Goal: Task Accomplishment & Management: Complete application form

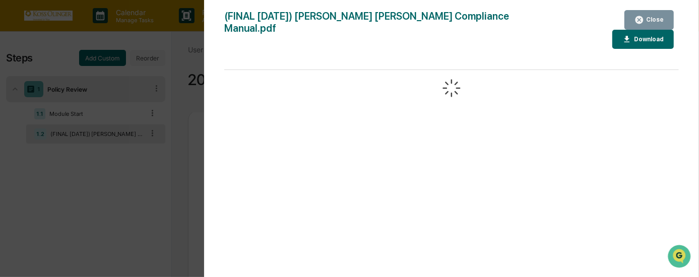
scroll to position [1088, 0]
click at [654, 25] on button "Close" at bounding box center [649, 20] width 49 height 20
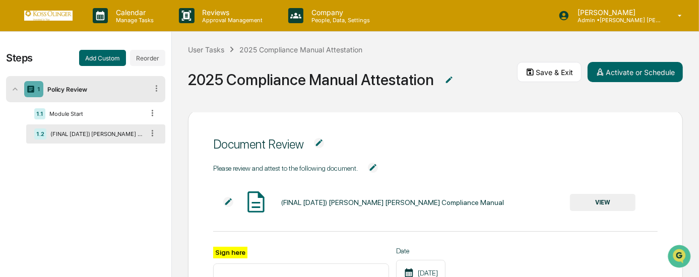
click at [434, 54] on div "User Tasks 2025 Compliance Manual Attestation 2025 Compliance Manual Attestation" at bounding box center [352, 72] width 329 height 56
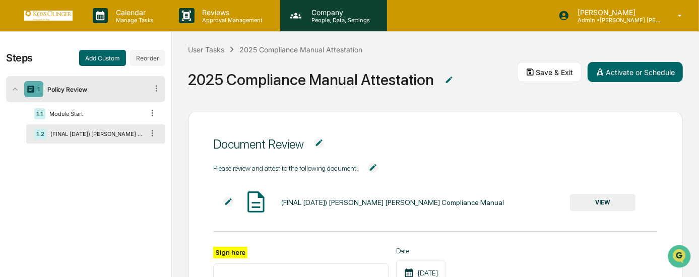
click at [305, 9] on p "Company" at bounding box center [340, 12] width 72 height 9
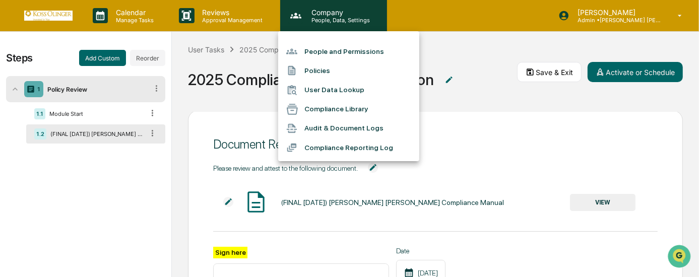
scroll to position [19, 0]
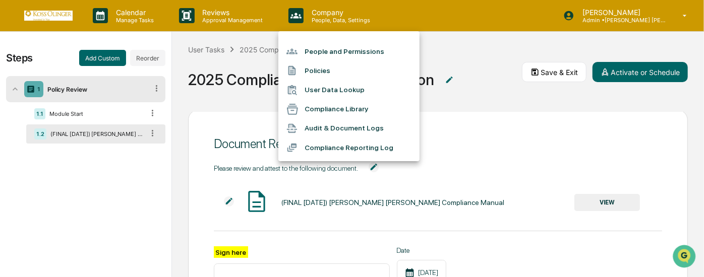
click at [318, 74] on li "Policies" at bounding box center [348, 70] width 141 height 19
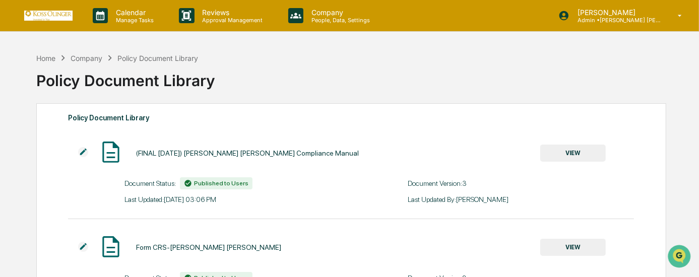
click at [85, 151] on img at bounding box center [83, 152] width 10 height 10
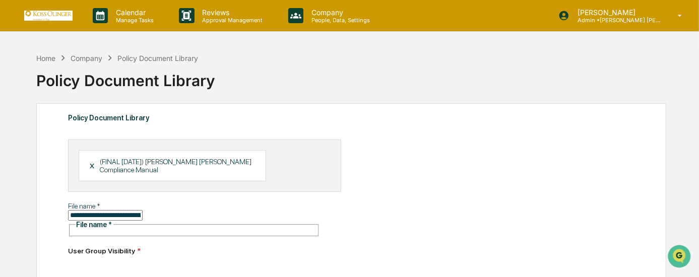
scroll to position [45, 0]
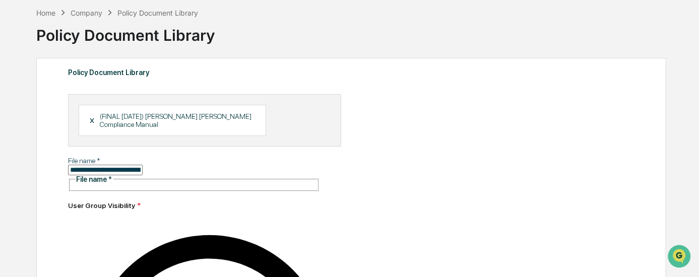
click at [91, 116] on div "X" at bounding box center [95, 120] width 11 height 9
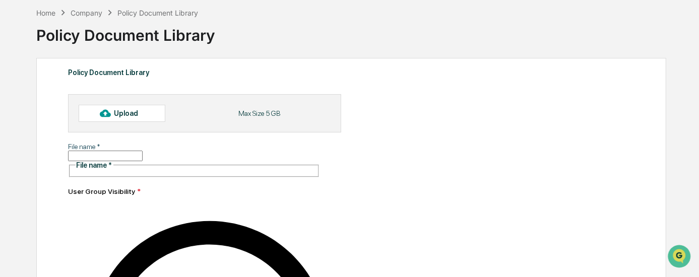
click at [121, 111] on div "Upload" at bounding box center [130, 113] width 33 height 8
type input "**********"
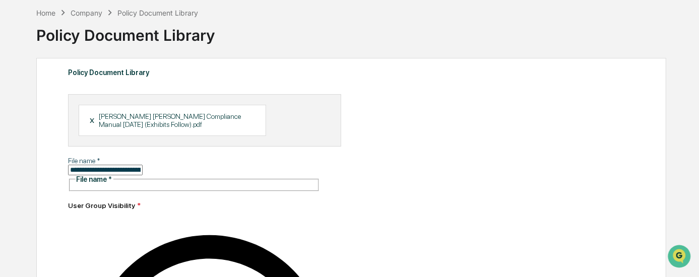
scroll to position [137, 0]
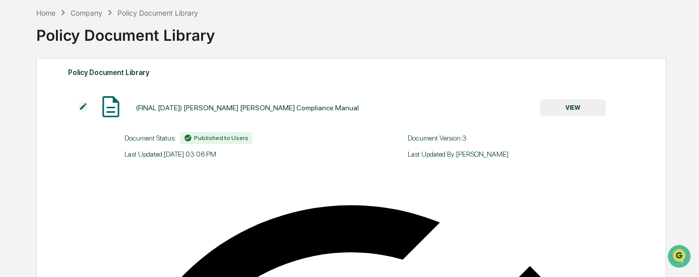
scroll to position [0, 0]
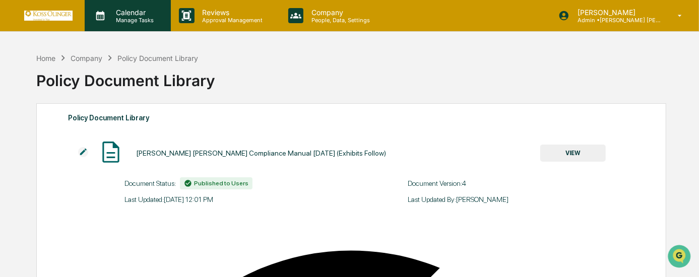
click at [119, 27] on div "Calendar Manage Tasks" at bounding box center [128, 15] width 86 height 31
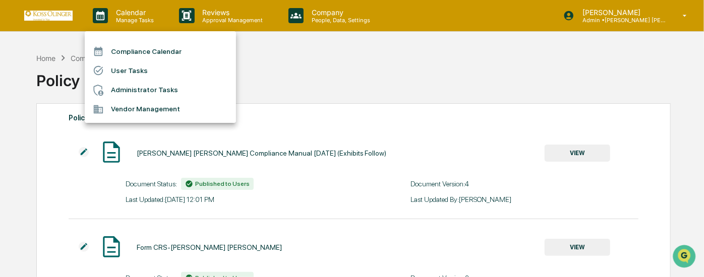
click at [109, 69] on div at bounding box center [102, 70] width 18 height 11
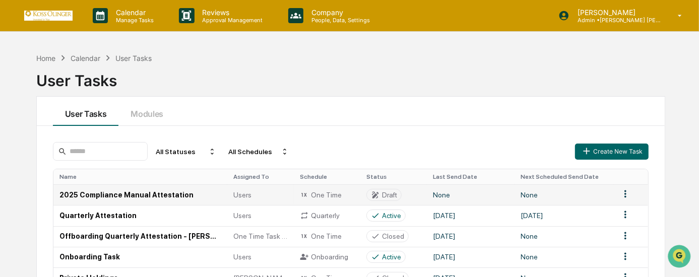
click at [137, 195] on td "2025 Compliance Manual Attestation" at bounding box center [140, 195] width 174 height 21
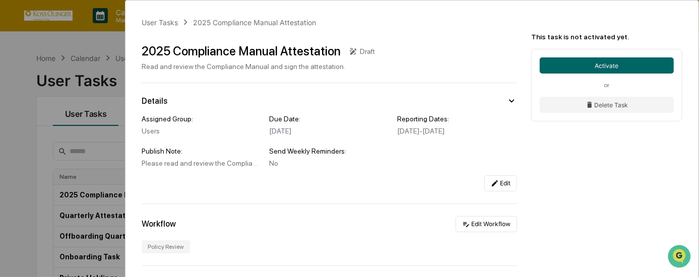
click at [324, 49] on div "2025 Compliance Manual Attestation" at bounding box center [241, 51] width 199 height 15
click at [360, 48] on div "Draft" at bounding box center [367, 51] width 15 height 8
click at [370, 52] on div "2025 Compliance Manual Attestation Draft Read and review the Compliance Manual …" at bounding box center [330, 53] width 376 height 35
click at [288, 51] on div "2025 Compliance Manual Attestation" at bounding box center [241, 51] width 199 height 15
click at [349, 51] on icon at bounding box center [353, 51] width 9 height 9
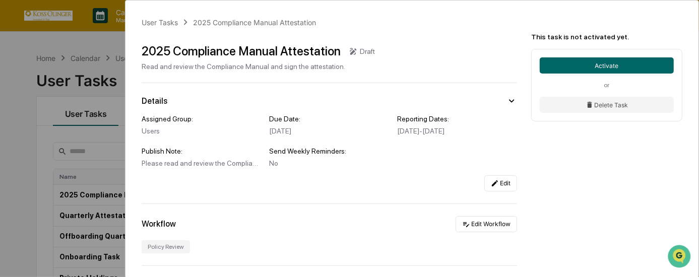
scroll to position [91, 0]
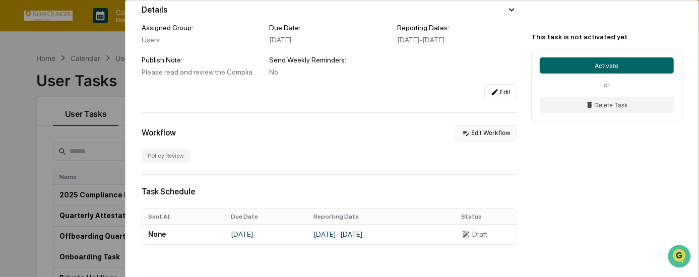
click at [463, 136] on icon at bounding box center [466, 133] width 6 height 5
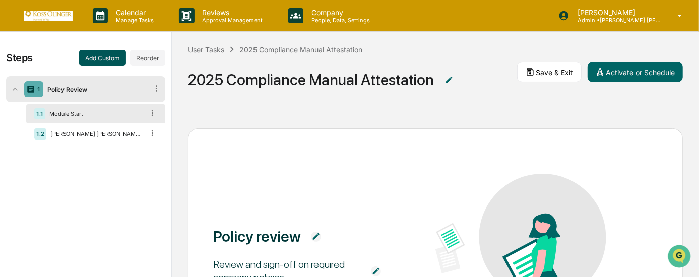
click at [110, 60] on button "Add Custom" at bounding box center [102, 58] width 47 height 16
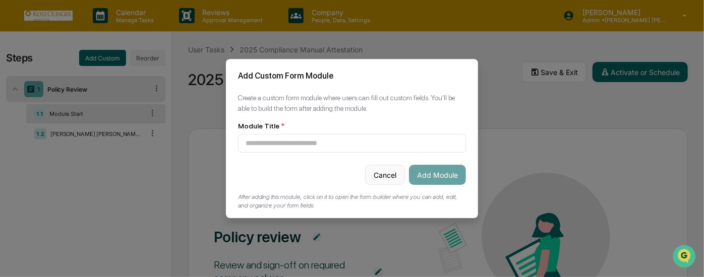
click at [389, 183] on button "Cancel" at bounding box center [385, 175] width 40 height 20
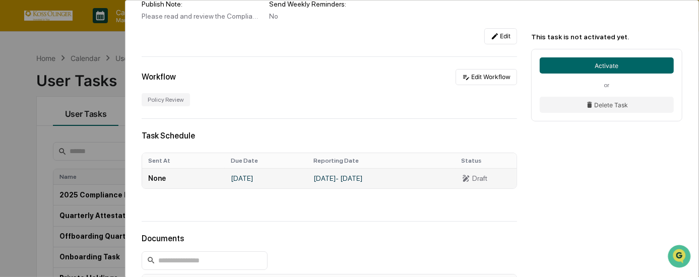
scroll to position [101, 0]
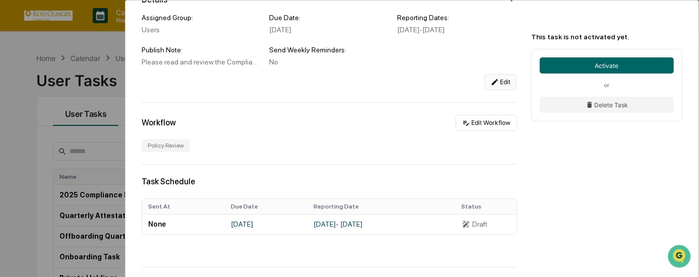
click at [485, 85] on button "Edit" at bounding box center [501, 82] width 33 height 16
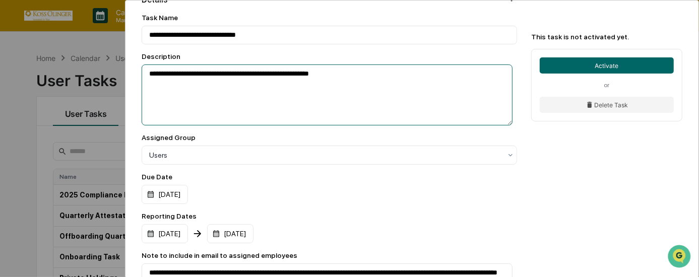
drag, startPoint x: 355, startPoint y: 77, endPoint x: 146, endPoint y: 62, distance: 209.8
click at [146, 62] on div "**********" at bounding box center [330, 89] width 376 height 74
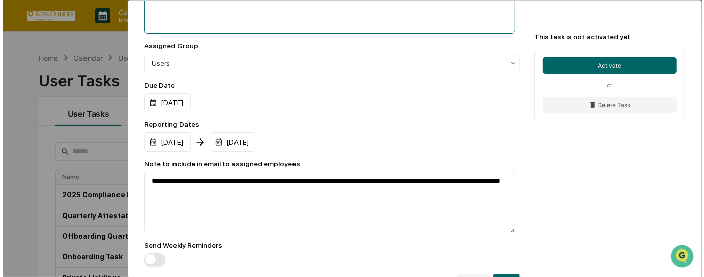
scroll to position [239, 0]
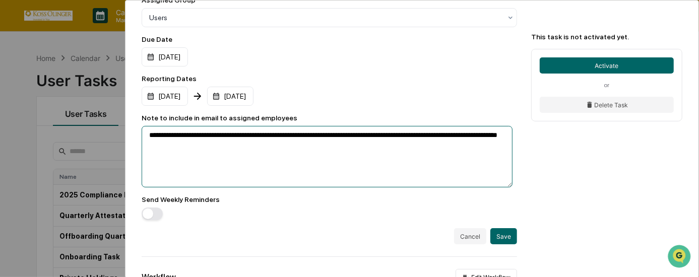
click at [223, 167] on textarea "**********" at bounding box center [327, 157] width 371 height 62
drag, startPoint x: 229, startPoint y: 156, endPoint x: 122, endPoint y: 141, distance: 108.0
click at [122, 141] on div "**********" at bounding box center [349, 138] width 699 height 277
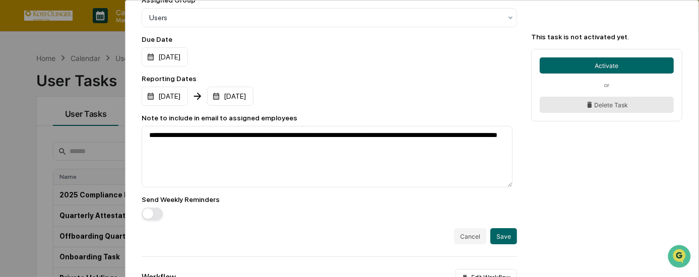
click at [583, 101] on button "Delete Task" at bounding box center [607, 105] width 134 height 16
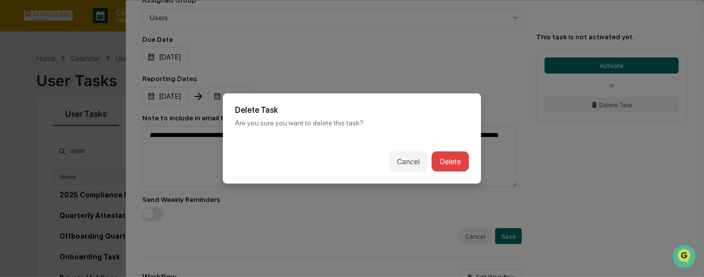
click at [446, 166] on button "Delete" at bounding box center [450, 162] width 37 height 20
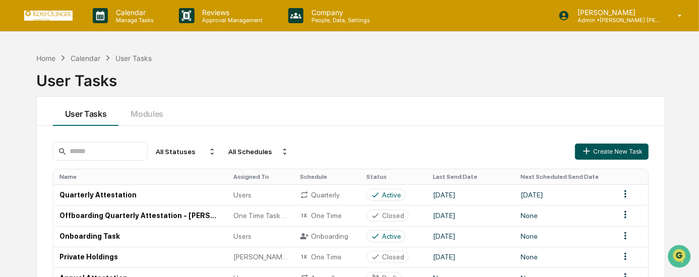
click at [585, 154] on icon "button" at bounding box center [586, 151] width 11 height 11
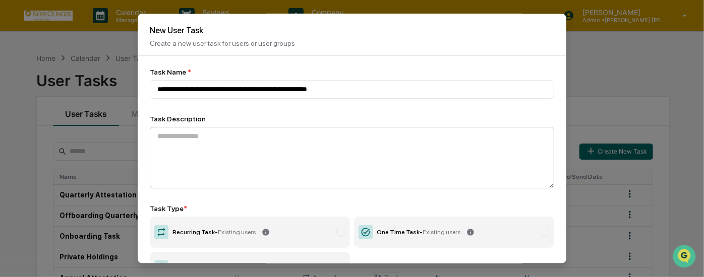
type input "**********"
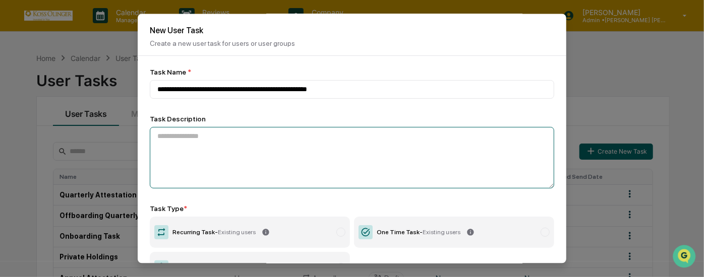
click at [343, 133] on textarea at bounding box center [352, 159] width 404 height 62
drag, startPoint x: 212, startPoint y: 130, endPoint x: 113, endPoint y: 138, distance: 99.7
click at [113, 138] on body "Calendar Manage Tasks Reviews Approval Management Company People, Data, Setting…" at bounding box center [352, 217] width 704 height 434
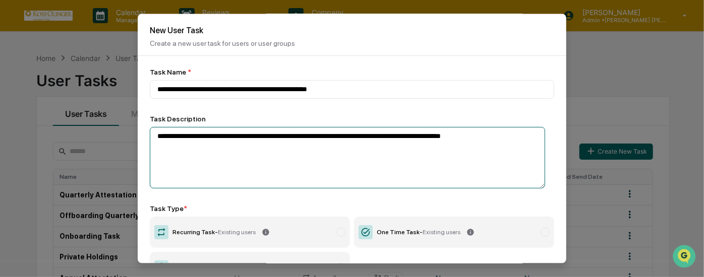
scroll to position [78, 0]
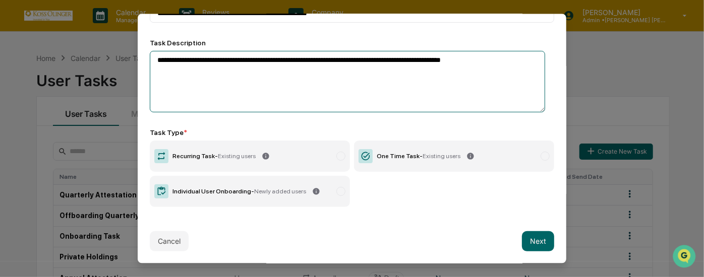
type textarea "**********"
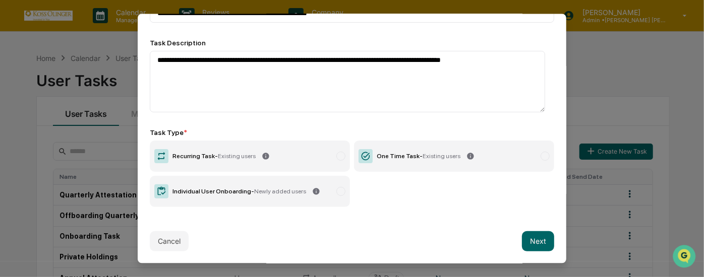
click at [424, 159] on span "Existing users" at bounding box center [442, 155] width 38 height 7
click at [531, 244] on button "Next" at bounding box center [538, 241] width 32 height 20
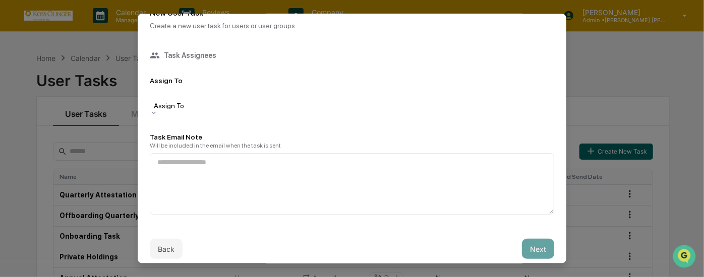
click at [291, 104] on div "Assign To" at bounding box center [352, 99] width 404 height 20
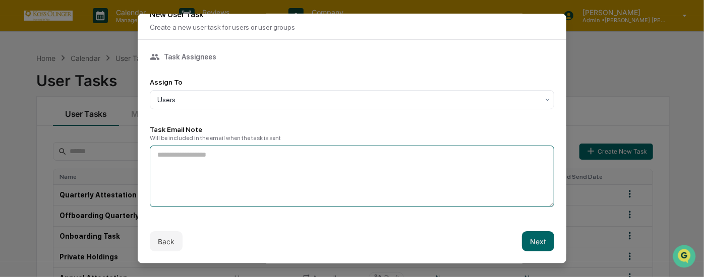
click at [254, 157] on textarea at bounding box center [352, 177] width 404 height 62
paste textarea "**********"
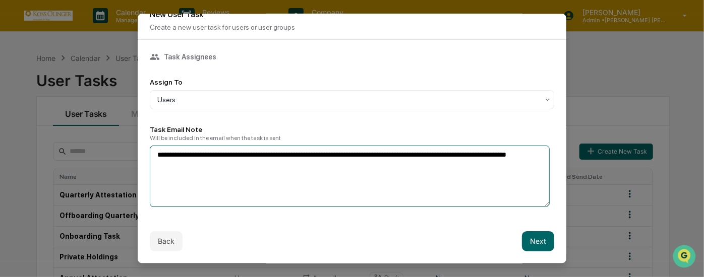
click at [296, 154] on textarea "**********" at bounding box center [350, 177] width 400 height 62
drag, startPoint x: 398, startPoint y: 182, endPoint x: 534, endPoint y: 242, distance: 148.8
click at [534, 242] on div "**********" at bounding box center [352, 139] width 429 height 250
type textarea "**********"
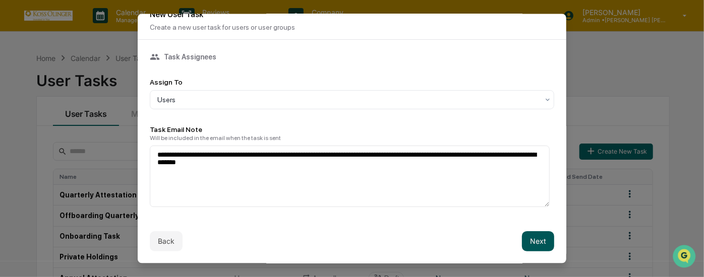
click at [535, 243] on button "Next" at bounding box center [538, 241] width 32 height 20
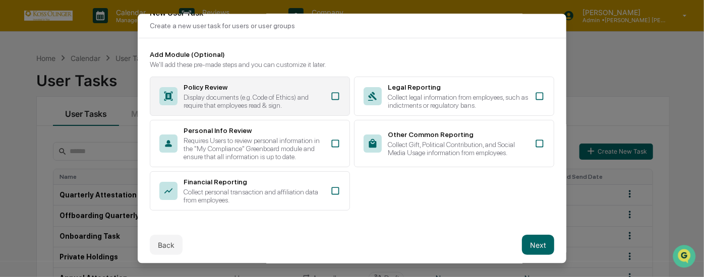
click at [333, 96] on icon at bounding box center [335, 96] width 10 height 10
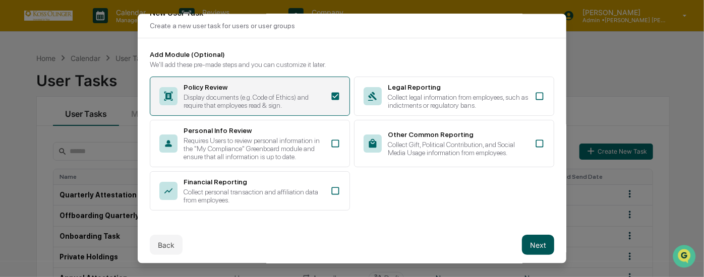
click at [534, 255] on button "Next" at bounding box center [538, 245] width 32 height 20
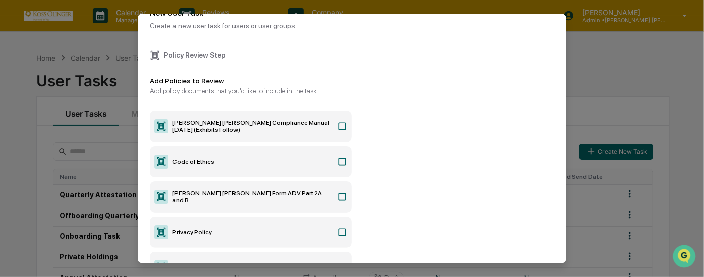
click at [343, 130] on icon at bounding box center [342, 127] width 10 height 10
click at [342, 167] on icon at bounding box center [342, 162] width 10 height 10
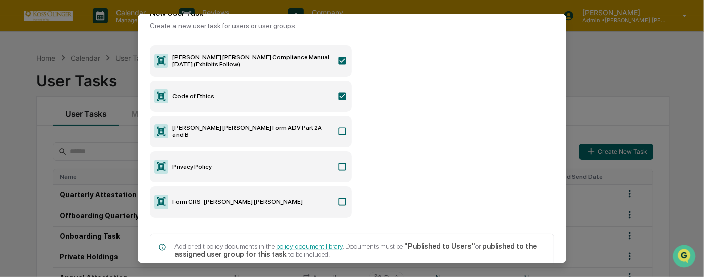
scroll to position [78, 0]
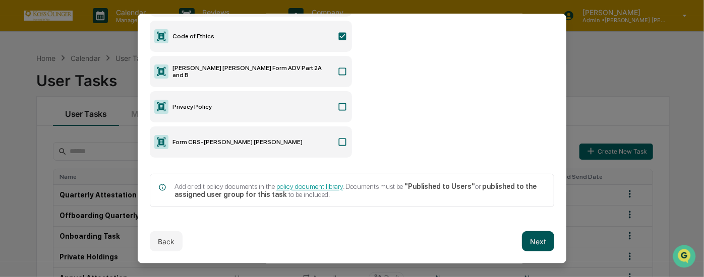
click at [524, 238] on button "Next" at bounding box center [538, 241] width 32 height 20
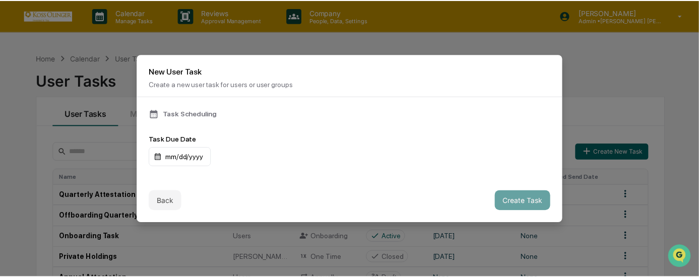
scroll to position [0, 0]
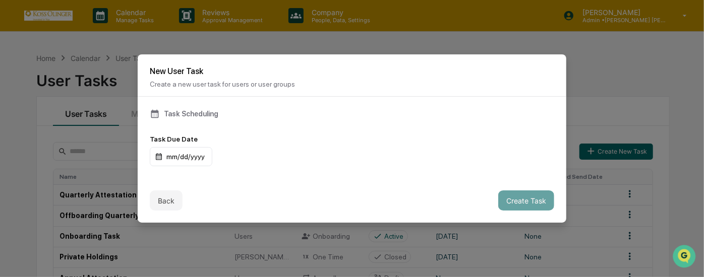
click at [175, 146] on div "Task Due Date mm/dd/yyyy" at bounding box center [352, 150] width 404 height 31
click at [176, 162] on div "mm/dd/yyyy" at bounding box center [181, 156] width 63 height 19
click at [511, 198] on button "Create Task" at bounding box center [526, 201] width 56 height 20
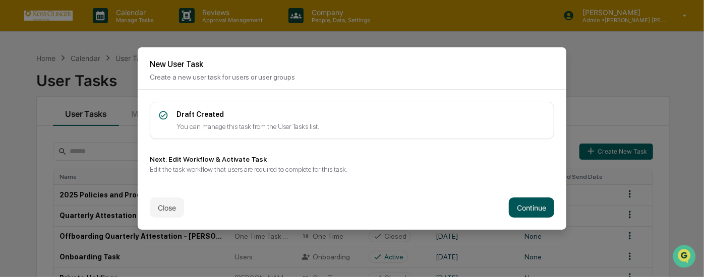
click at [520, 212] on button "Continue" at bounding box center [531, 208] width 45 height 20
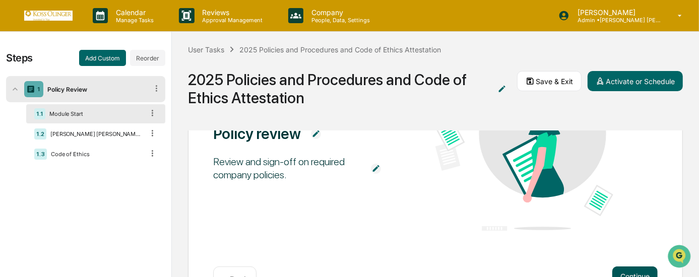
click at [627, 275] on button "Continue" at bounding box center [635, 277] width 45 height 20
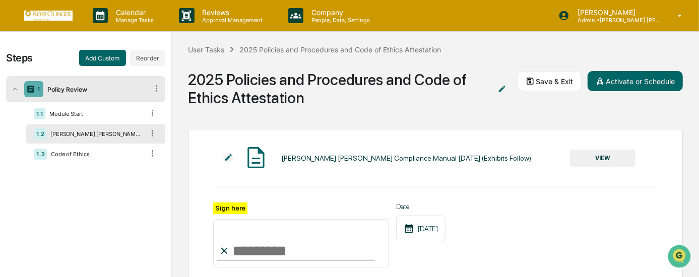
scroll to position [35, 0]
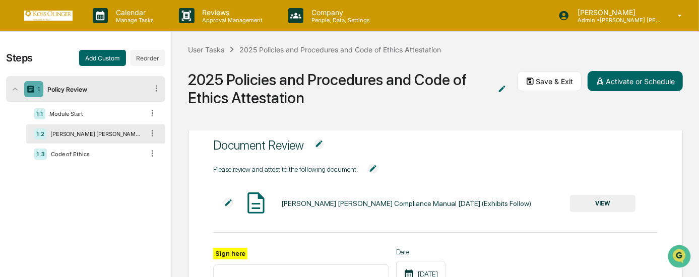
click at [578, 164] on span "Please review and attest to the following document." at bounding box center [435, 170] width 445 height 12
click at [597, 154] on span "Document Review" at bounding box center [435, 145] width 445 height 37
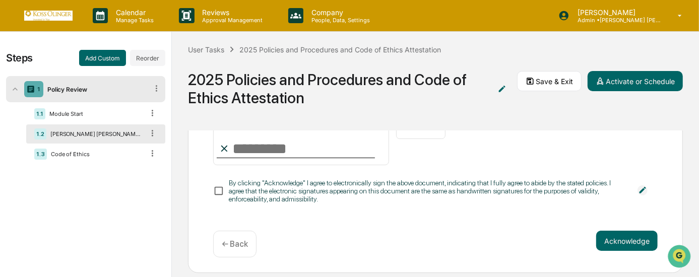
scroll to position [45, 0]
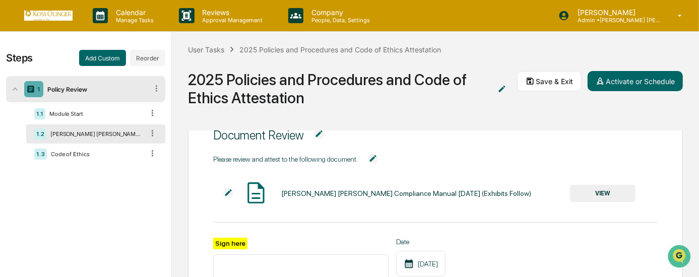
click at [577, 196] on button "VIEW" at bounding box center [603, 193] width 66 height 17
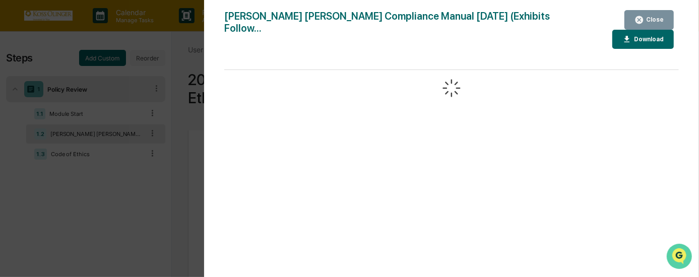
click at [678, 252] on img "Open customer support" at bounding box center [679, 256] width 25 height 20
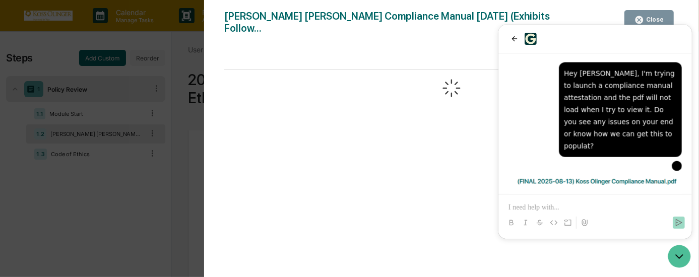
scroll to position [1133, 0]
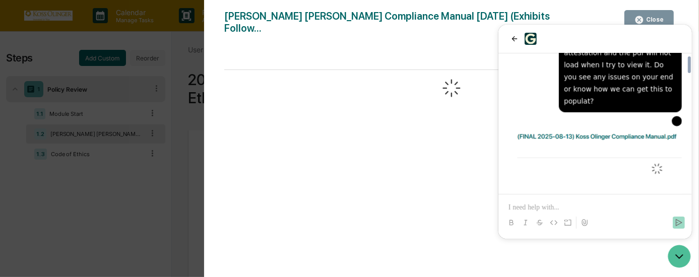
click at [554, 205] on p at bounding box center [594, 207] width 173 height 10
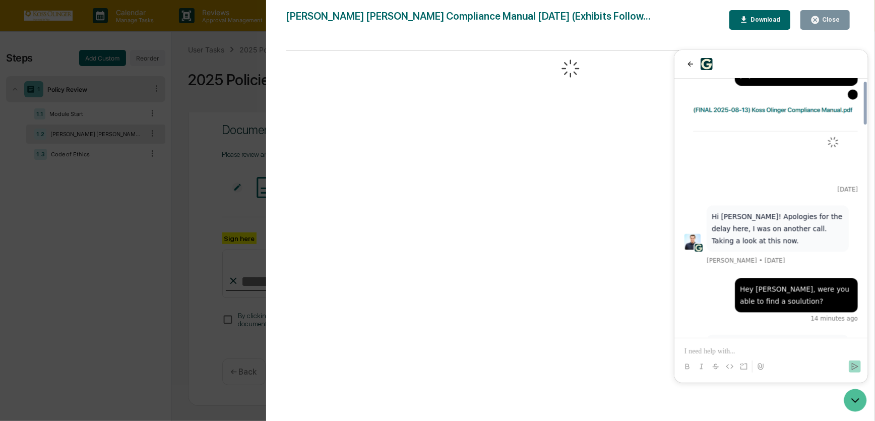
scroll to position [1277, 0]
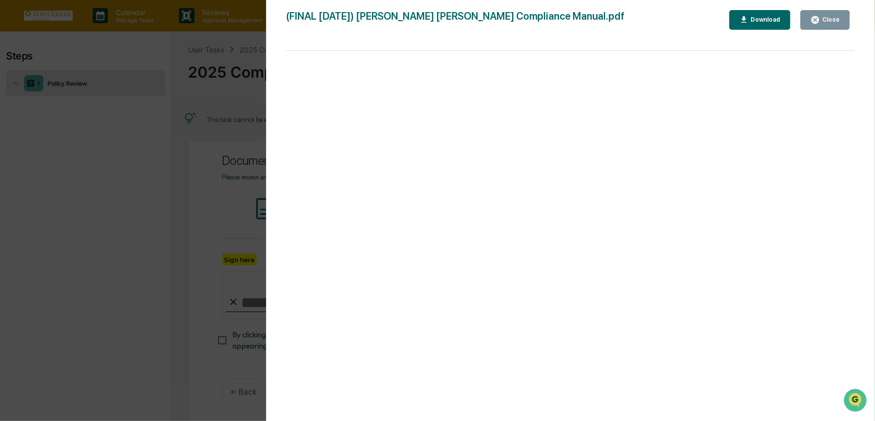
scroll to position [1070, 0]
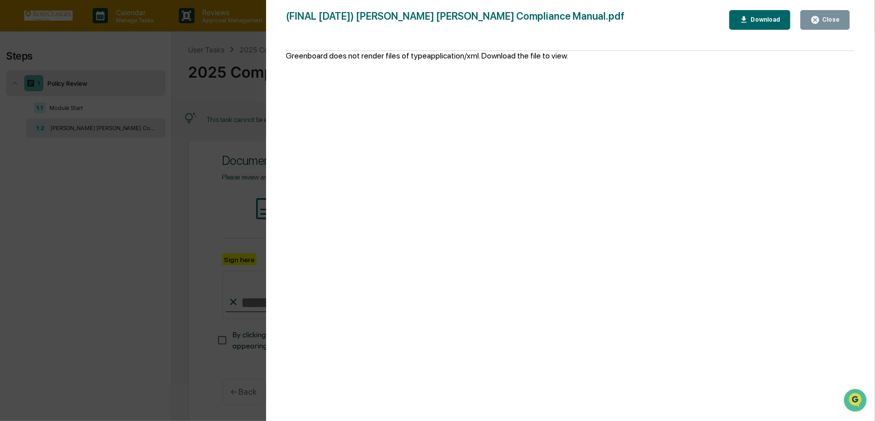
click at [830, 20] on div "Close" at bounding box center [830, 19] width 20 height 7
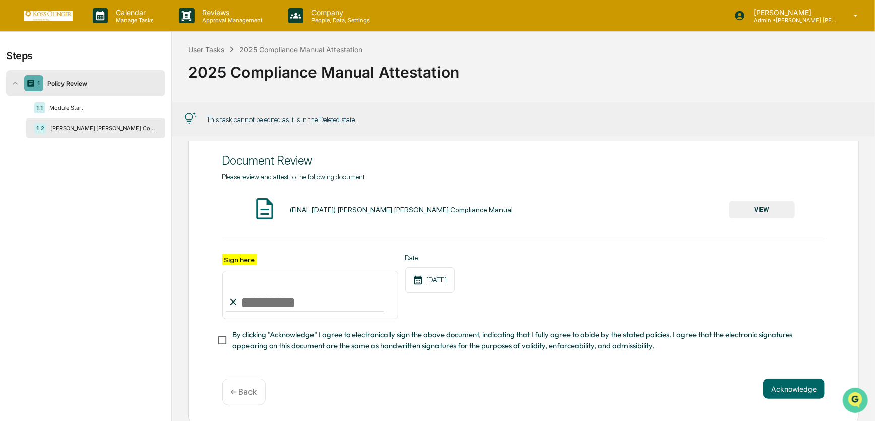
click at [862, 397] on img "Open customer support" at bounding box center [855, 400] width 25 height 20
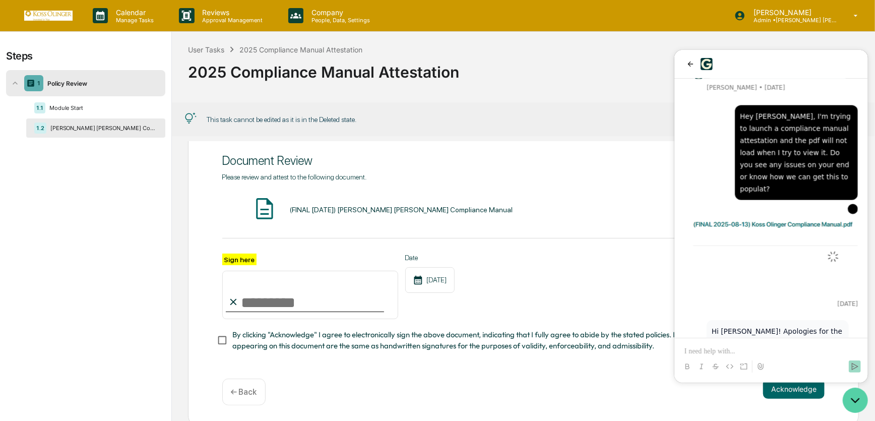
click at [862, 397] on icon "Open customer support" at bounding box center [855, 399] width 25 height 25
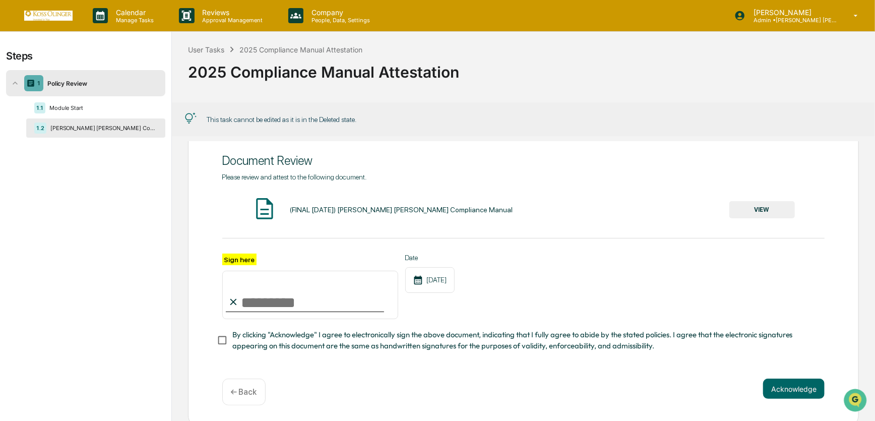
click at [755, 219] on div "(FINAL [DATE]) [PERSON_NAME] [PERSON_NAME] Compliance Manual VIEW" at bounding box center [523, 209] width 603 height 27
click at [766, 210] on button "VIEW" at bounding box center [763, 209] width 66 height 17
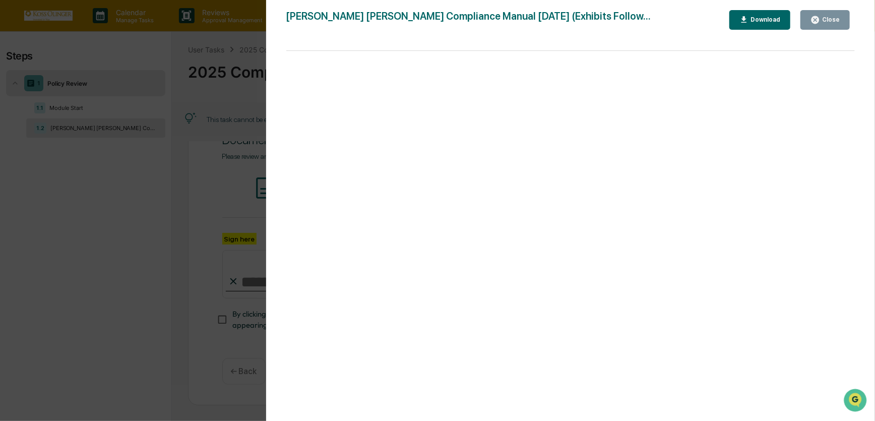
scroll to position [0, 0]
click at [490, 25] on div "[PERSON_NAME] [PERSON_NAME] Compliance Manual [DATE] (Exhibits Follow..." at bounding box center [468, 20] width 365 height 20
click at [749, 15] on button "Download" at bounding box center [761, 20] width 62 height 20
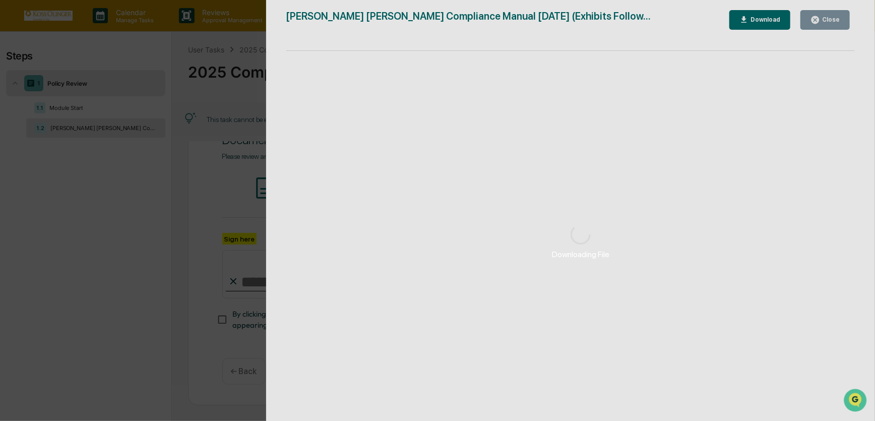
click at [836, 20] on div "Downloading File" at bounding box center [580, 242] width 629 height 484
click at [814, 22] on div "Downloading File" at bounding box center [580, 242] width 629 height 484
click at [242, 69] on div "Downloading File Version History [DATE] 04:01 PM [PERSON_NAME] [DATE] 07:06 PM …" at bounding box center [437, 210] width 875 height 421
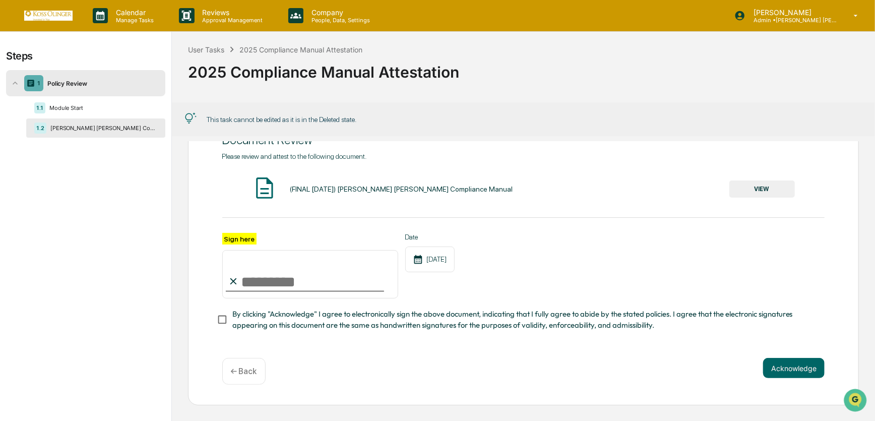
click at [756, 184] on button "VIEW" at bounding box center [763, 189] width 66 height 17
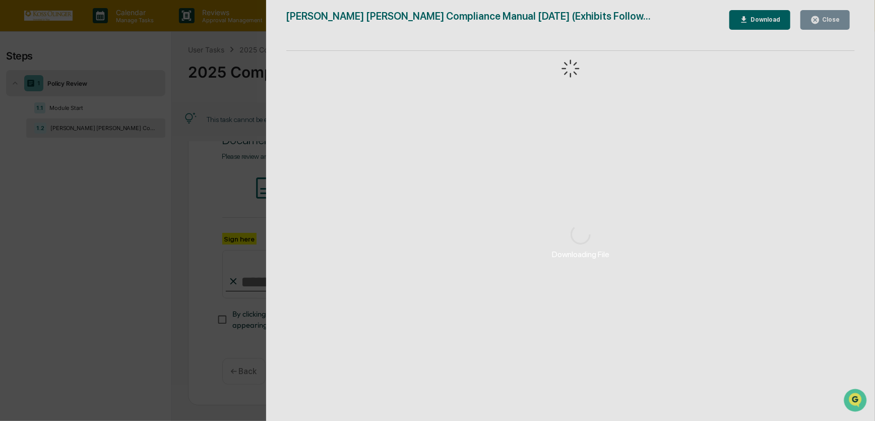
click at [842, 21] on div "Downloading File" at bounding box center [580, 242] width 629 height 484
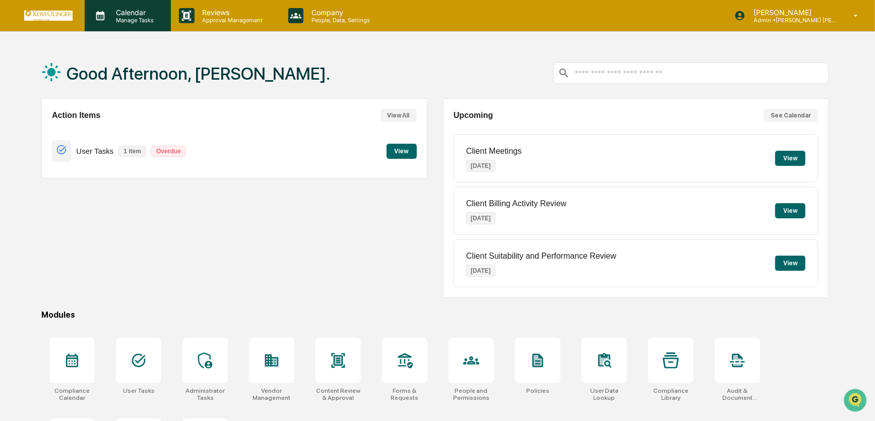
click at [127, 19] on p "Manage Tasks" at bounding box center [133, 20] width 51 height 7
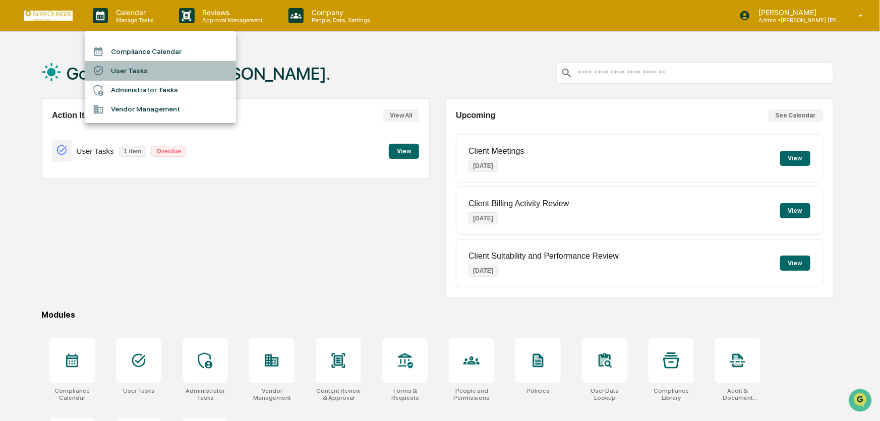
click at [133, 73] on li "User Tasks" at bounding box center [160, 70] width 151 height 19
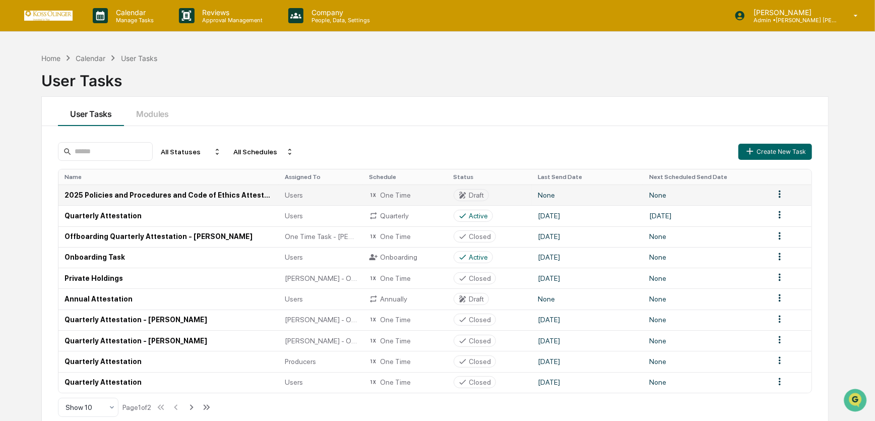
click at [144, 193] on td "2025 Policies and Procedures and Code of Ethics Attestation" at bounding box center [168, 195] width 220 height 21
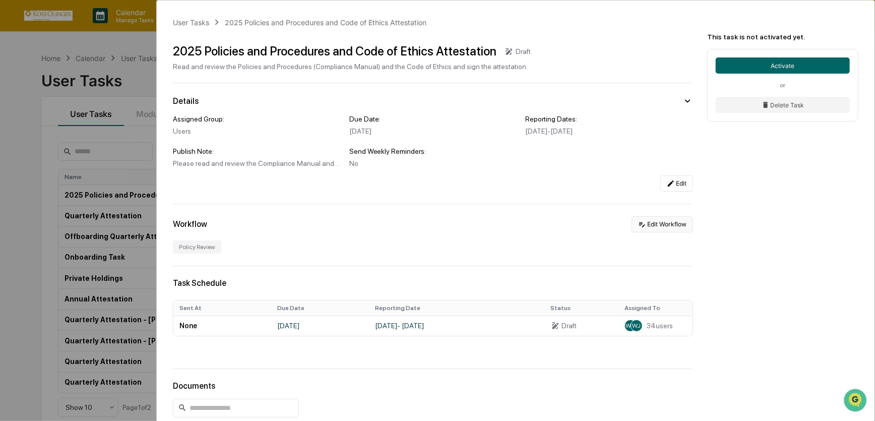
click at [666, 227] on button "Edit Workflow" at bounding box center [663, 224] width 62 height 16
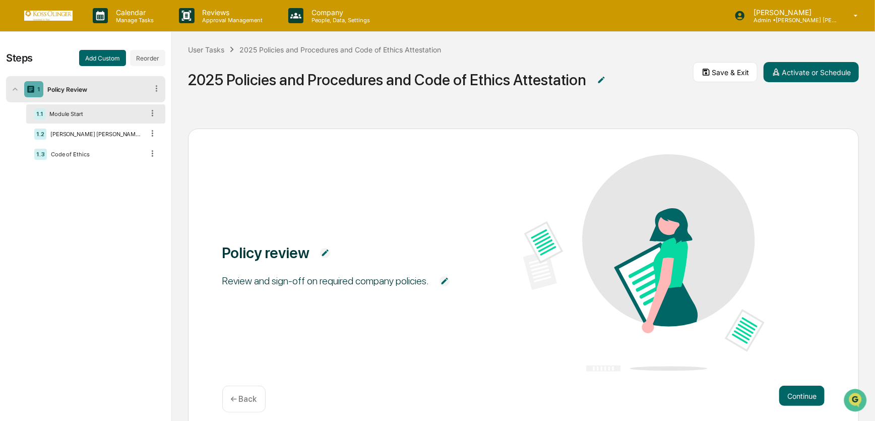
click at [808, 395] on button "Continue" at bounding box center [802, 396] width 45 height 20
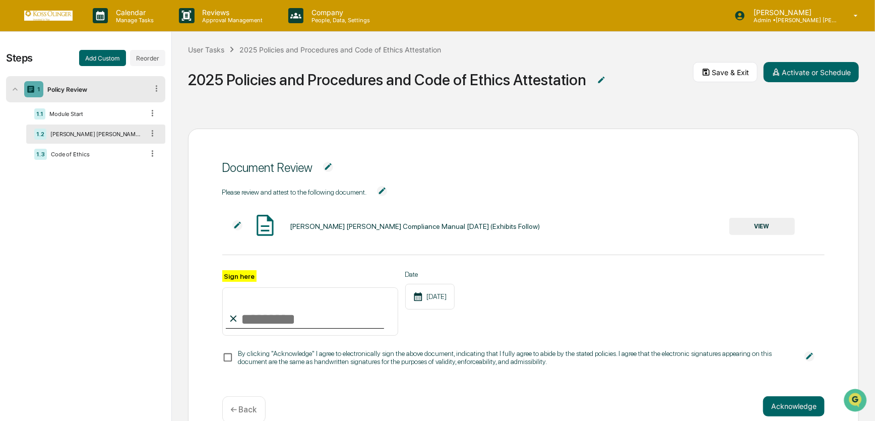
click at [731, 225] on button "VIEW" at bounding box center [763, 226] width 66 height 17
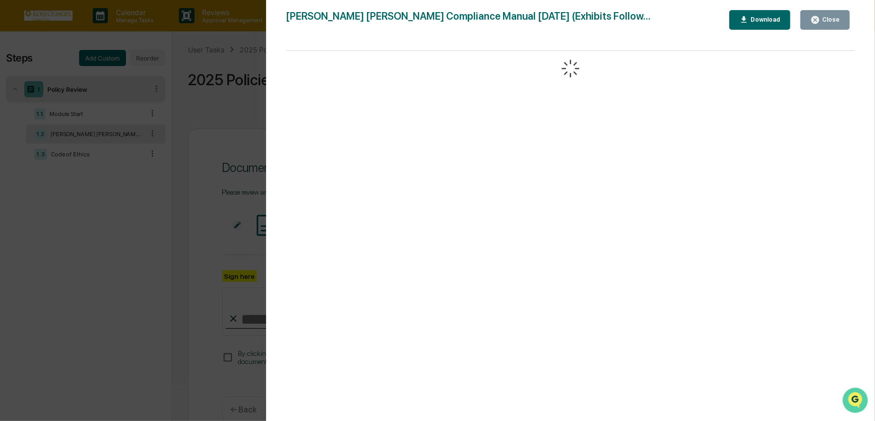
click at [852, 403] on icon "Open customer support" at bounding box center [855, 412] width 25 height 25
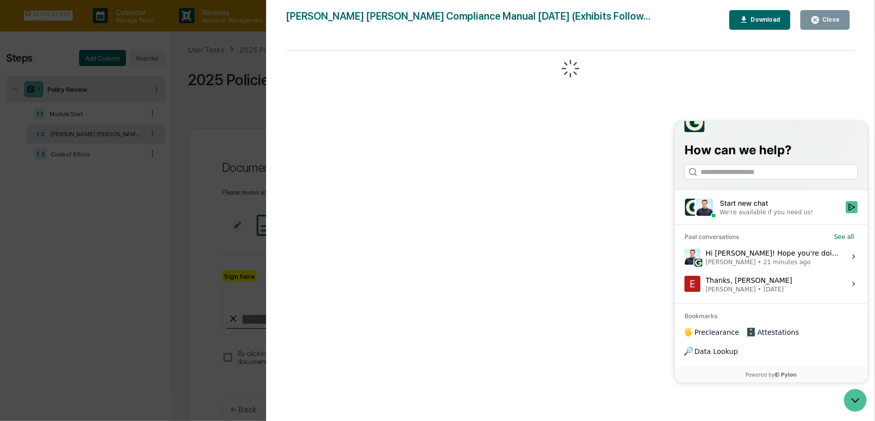
click at [758, 266] on span "•" at bounding box center [760, 262] width 4 height 8
click at [684, 257] on button "View issue" at bounding box center [684, 257] width 1 height 1
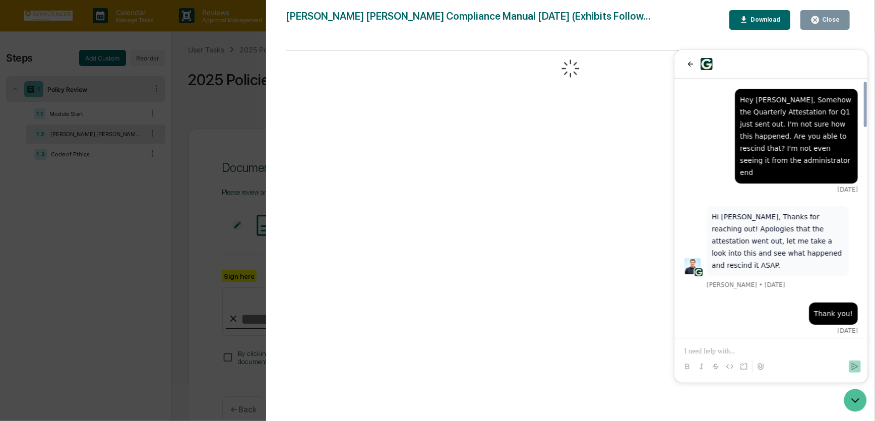
scroll to position [1277, 0]
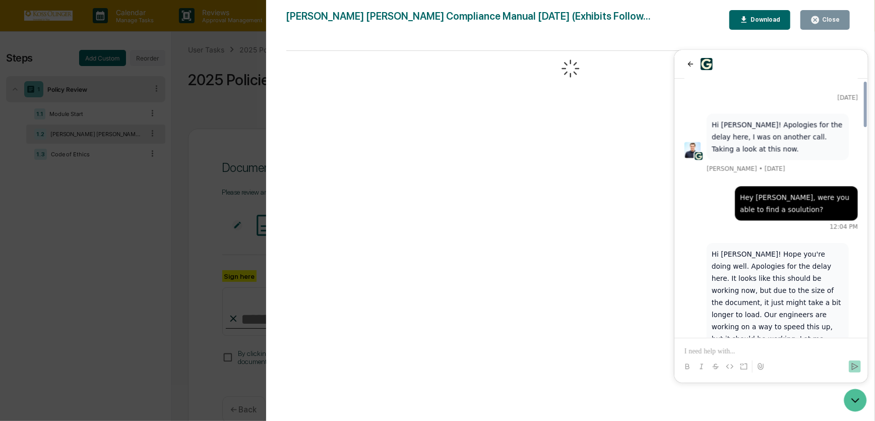
click at [753, 350] on p at bounding box center [770, 351] width 173 height 10
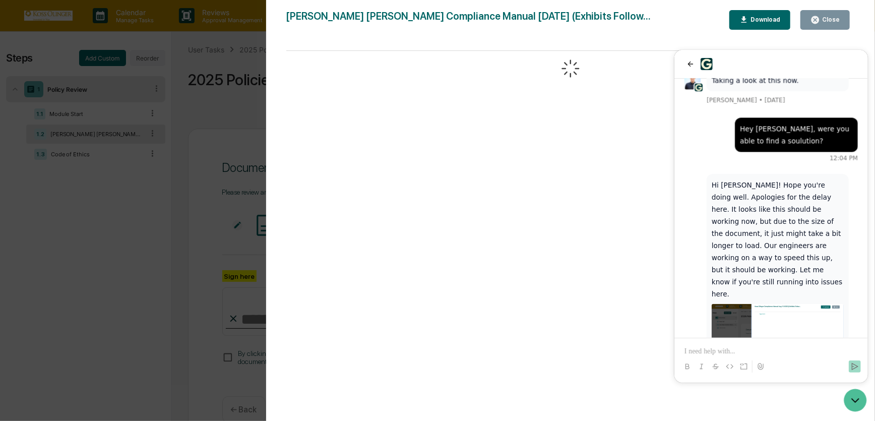
scroll to position [0, 0]
click at [812, 380] on div "Jack Rasmussen • 12:18 PM" at bounding box center [781, 386] width 151 height 12
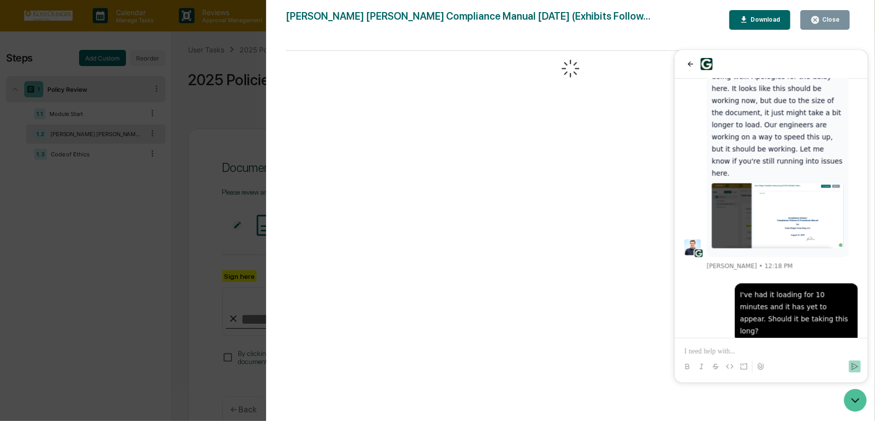
click at [764, 343] on div at bounding box center [771, 357] width 186 height 38
click at [763, 348] on p at bounding box center [770, 351] width 173 height 10
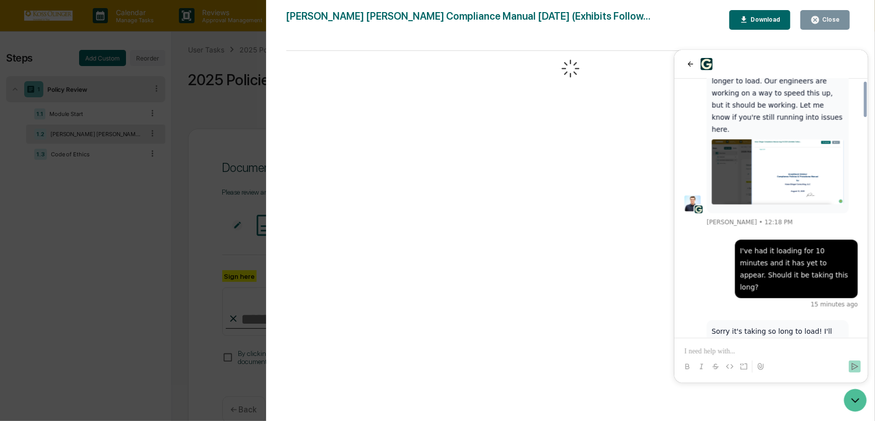
scroll to position [1595, 0]
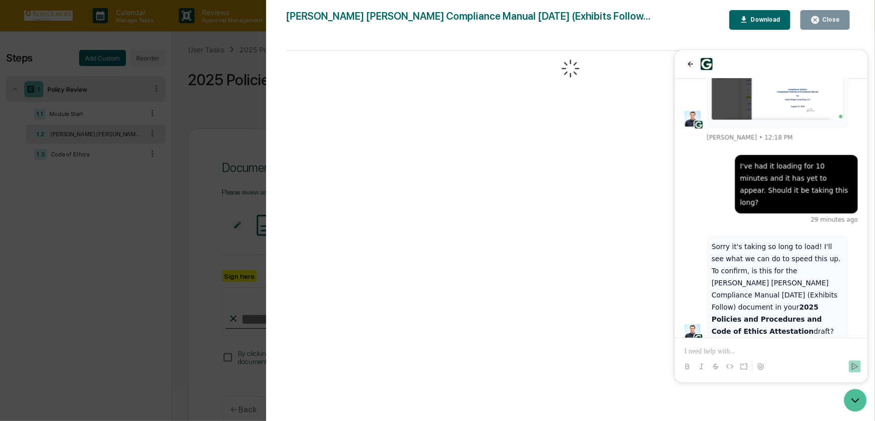
click at [150, 166] on div "Version History 08/14/2025, 04:01 PM Emily Lusk 08/13/2025, 07:06 PM Emily Lusk…" at bounding box center [437, 210] width 875 height 421
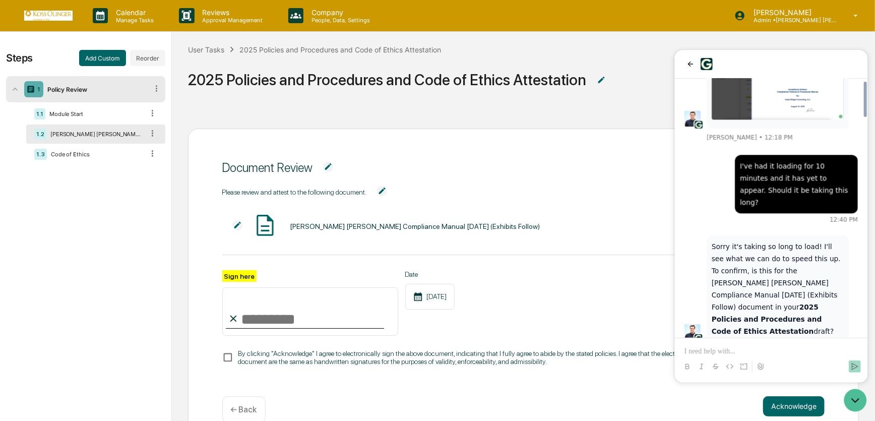
scroll to position [1550, 0]
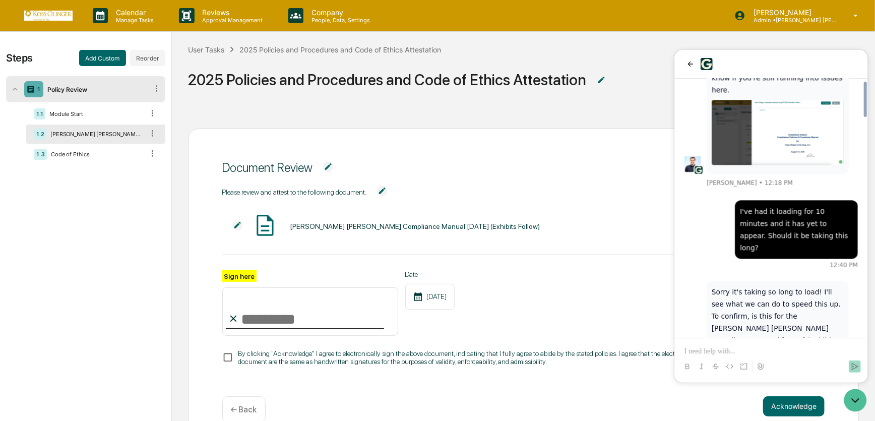
click at [564, 226] on div "Koss Olinger Compliance Manual Aug 13 2025 (Exhibits Follow) VIEW" at bounding box center [508, 226] width 573 height 27
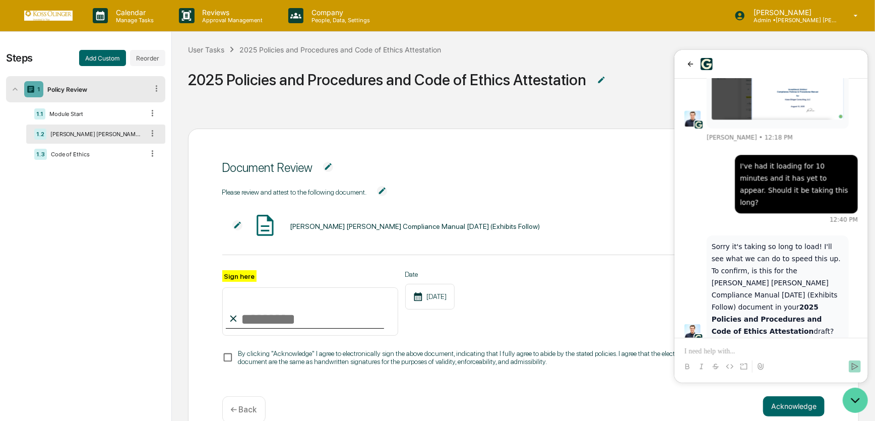
click at [855, 396] on icon "Open customer support" at bounding box center [855, 399] width 25 height 25
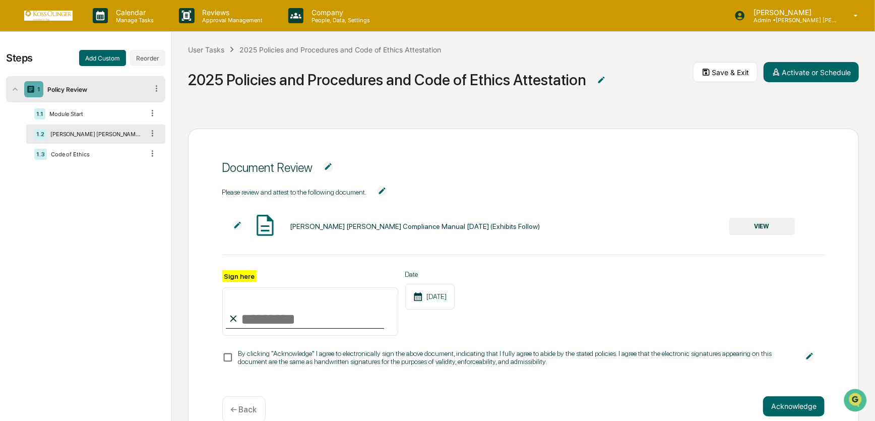
click at [768, 226] on button "VIEW" at bounding box center [763, 226] width 66 height 17
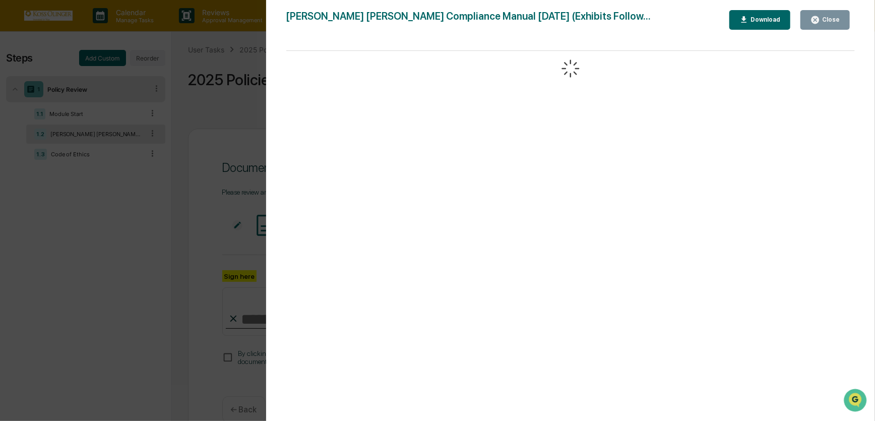
click at [483, 163] on div at bounding box center [570, 241] width 569 height 380
click at [196, 146] on div "Version History 08/14/2025, 04:01 PM Emily Lusk 08/13/2025, 07:06 PM Emily Lusk…" at bounding box center [437, 210] width 875 height 421
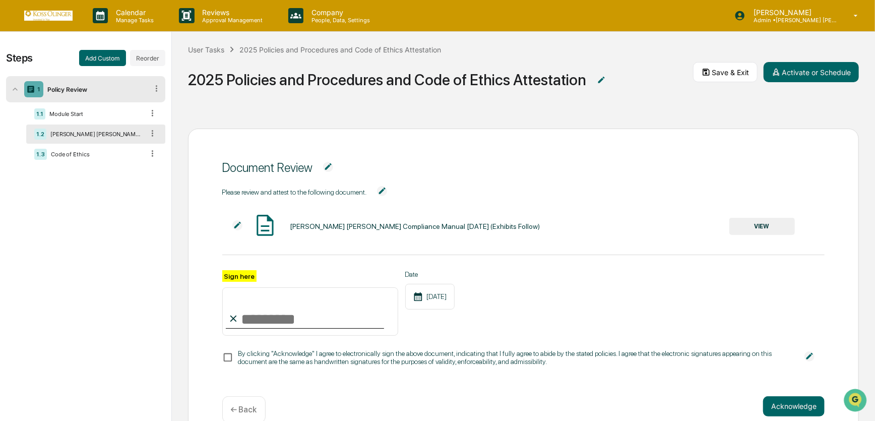
click at [760, 221] on button "VIEW" at bounding box center [763, 226] width 66 height 17
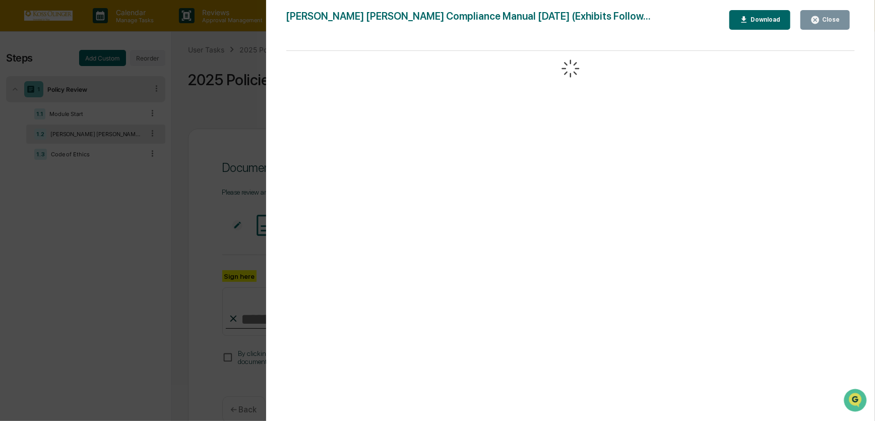
click at [830, 21] on div "Close" at bounding box center [830, 19] width 20 height 7
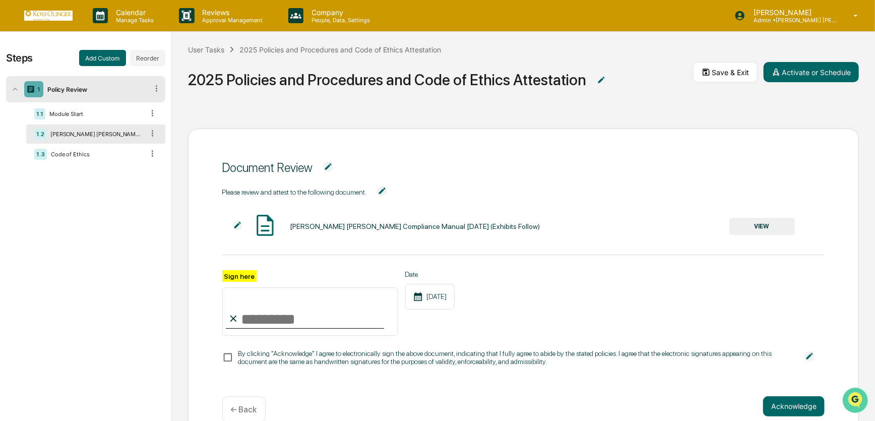
click at [863, 394] on img "Open customer support" at bounding box center [855, 400] width 25 height 20
